Goal: Browse casually

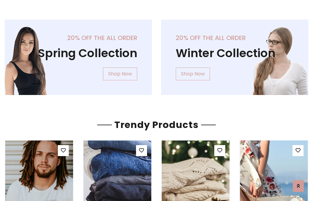
scroll to position [31, 0]
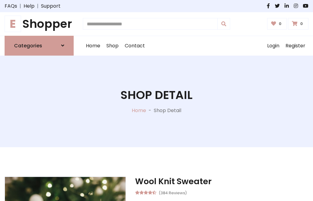
click at [39, 24] on h1 "E Shopper" at bounding box center [39, 24] width 69 height 14
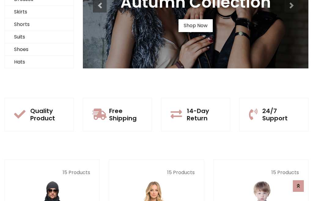
scroll to position [59, 0]
